Goal: Register for event/course

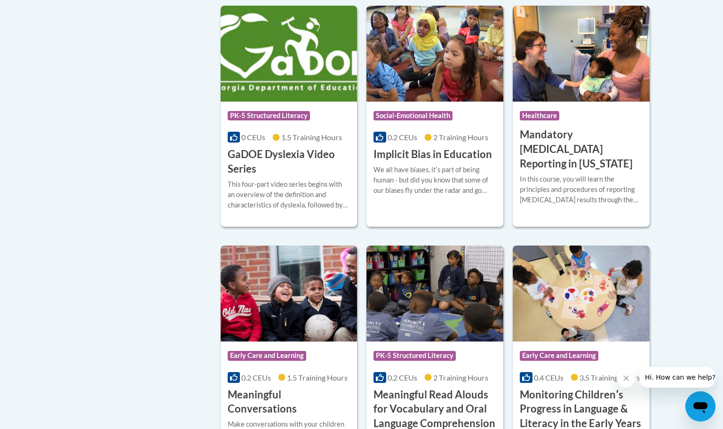
scroll to position [1245, 0]
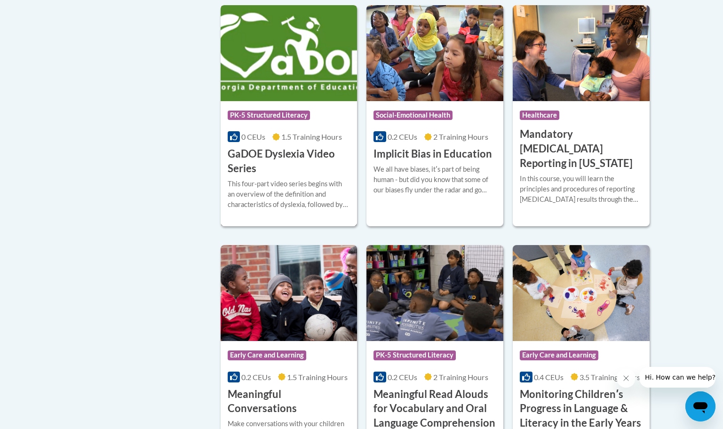
click at [242, 172] on h3 "GaDOE Dyslexia Video Series" at bounding box center [289, 161] width 123 height 29
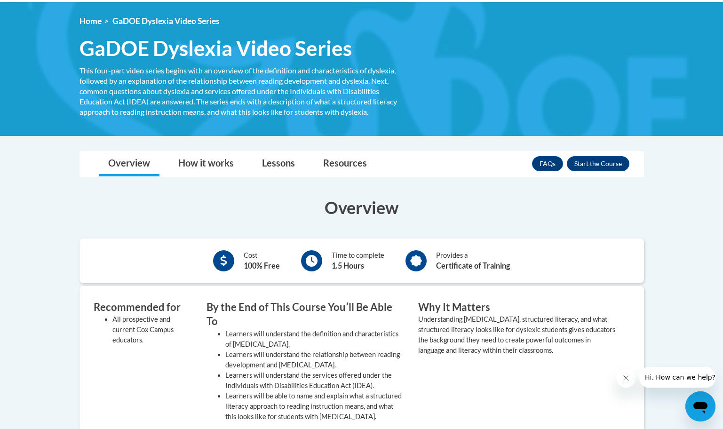
scroll to position [92, 0]
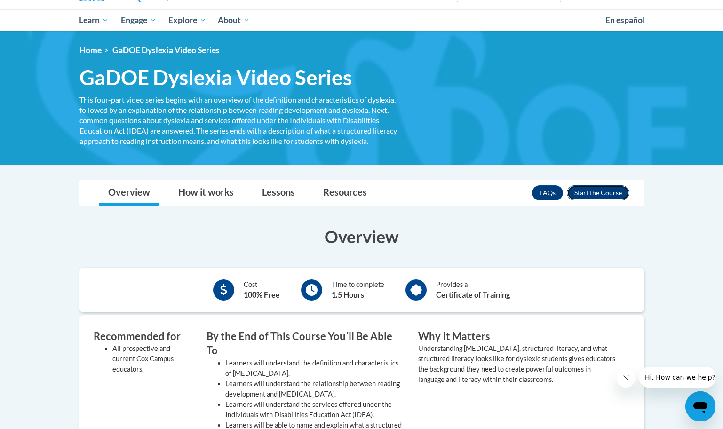
click at [598, 185] on button "Enroll" at bounding box center [598, 192] width 63 height 15
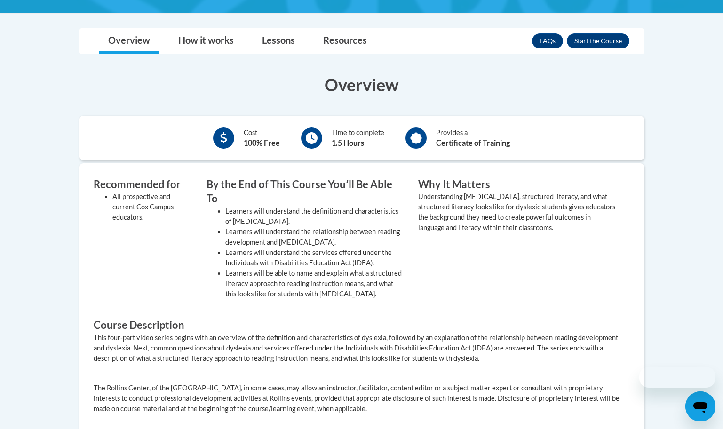
scroll to position [92, 0]
